Goal: Navigation & Orientation: Go to known website

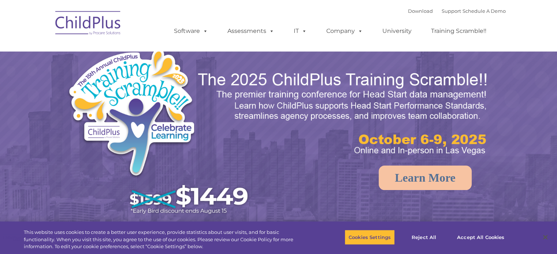
select select "MEDIUM"
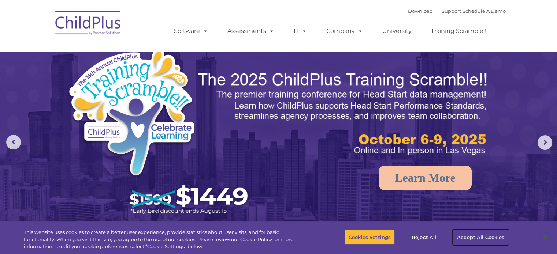
click at [488, 235] on button "Accept All Cookies" at bounding box center [480, 237] width 55 height 15
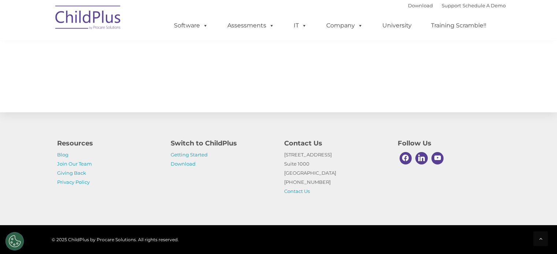
scroll to position [823, 0]
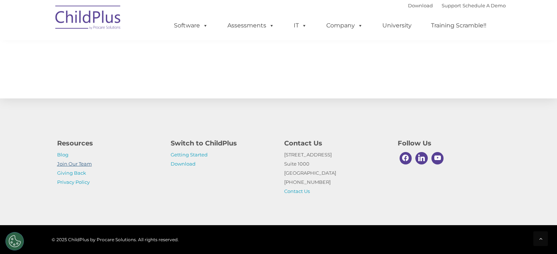
click at [85, 163] on link "Join Our Team" at bounding box center [74, 164] width 35 height 6
click at [541, 237] on icon at bounding box center [540, 238] width 3 height 5
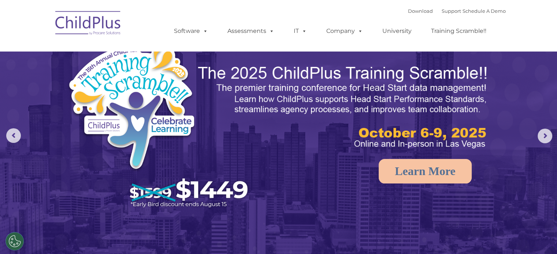
scroll to position [0, 0]
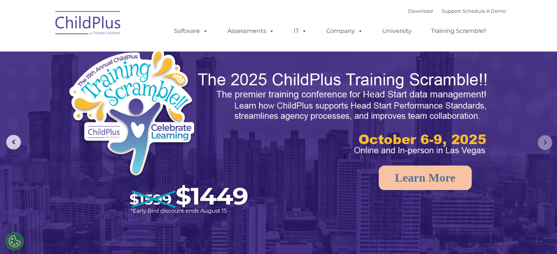
click at [541, 142] on rs-arrow at bounding box center [544, 142] width 15 height 15
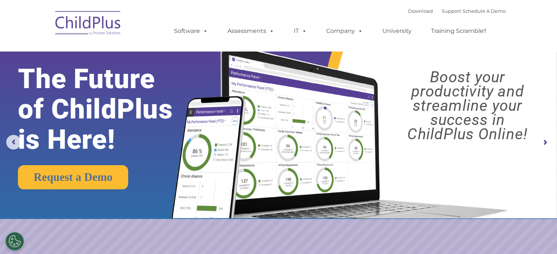
click at [543, 142] on rs-arrow at bounding box center [544, 142] width 15 height 15
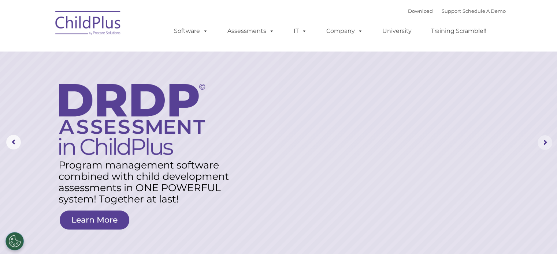
click at [546, 142] on rs-arrow at bounding box center [544, 142] width 15 height 15
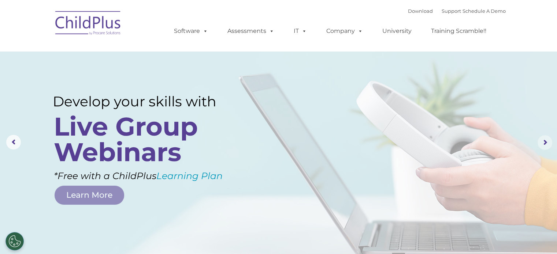
click at [546, 142] on rs-arrow at bounding box center [544, 142] width 15 height 15
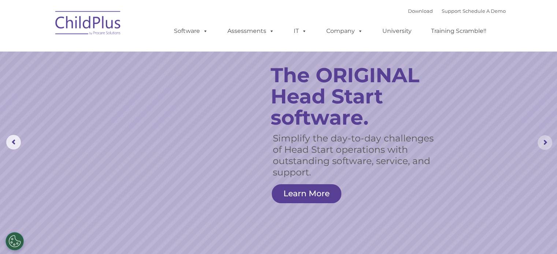
click at [546, 143] on rs-arrow at bounding box center [544, 142] width 15 height 15
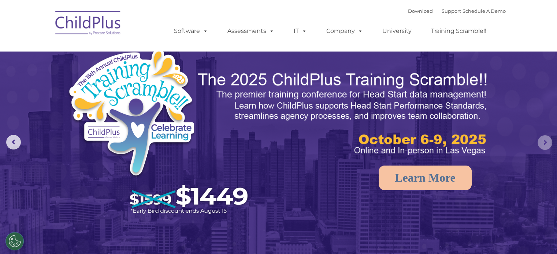
click at [546, 143] on rs-arrow at bounding box center [544, 142] width 15 height 15
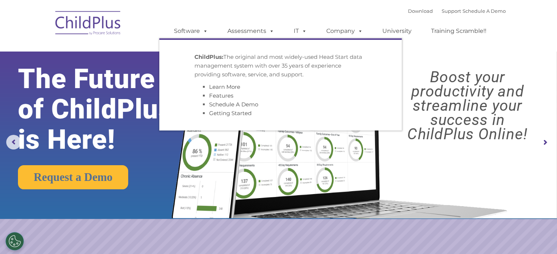
click at [129, 30] on div "Download Support | Schedule A Demo  MENU MENU Software ChildPlus: The original…" at bounding box center [279, 25] width 454 height 40
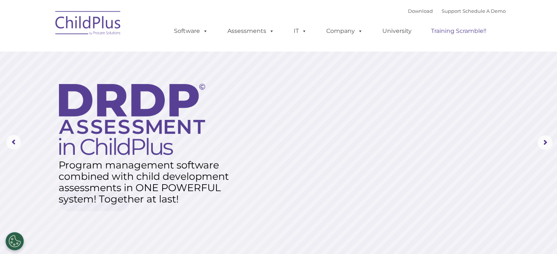
click at [432, 37] on link "Training Scramble!!" at bounding box center [458, 31] width 70 height 15
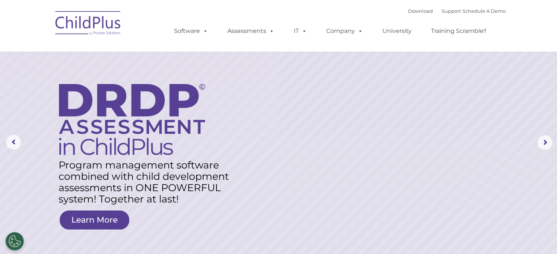
click at [99, 1] on nav "Download Support | Schedule A Demo  MENU MENU Software ChildPlus: The original…" at bounding box center [278, 25] width 557 height 51
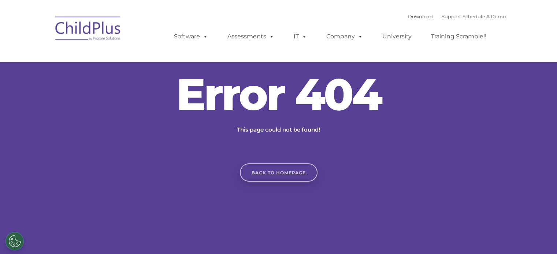
click at [266, 173] on link "Back to homepage" at bounding box center [279, 173] width 78 height 18
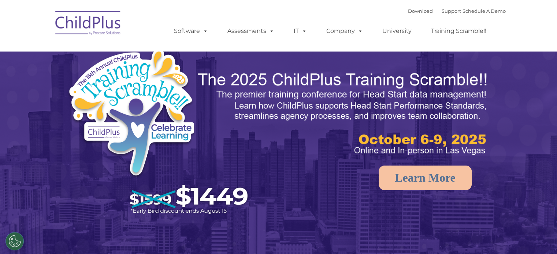
select select "MEDIUM"
